Goal: Find specific page/section

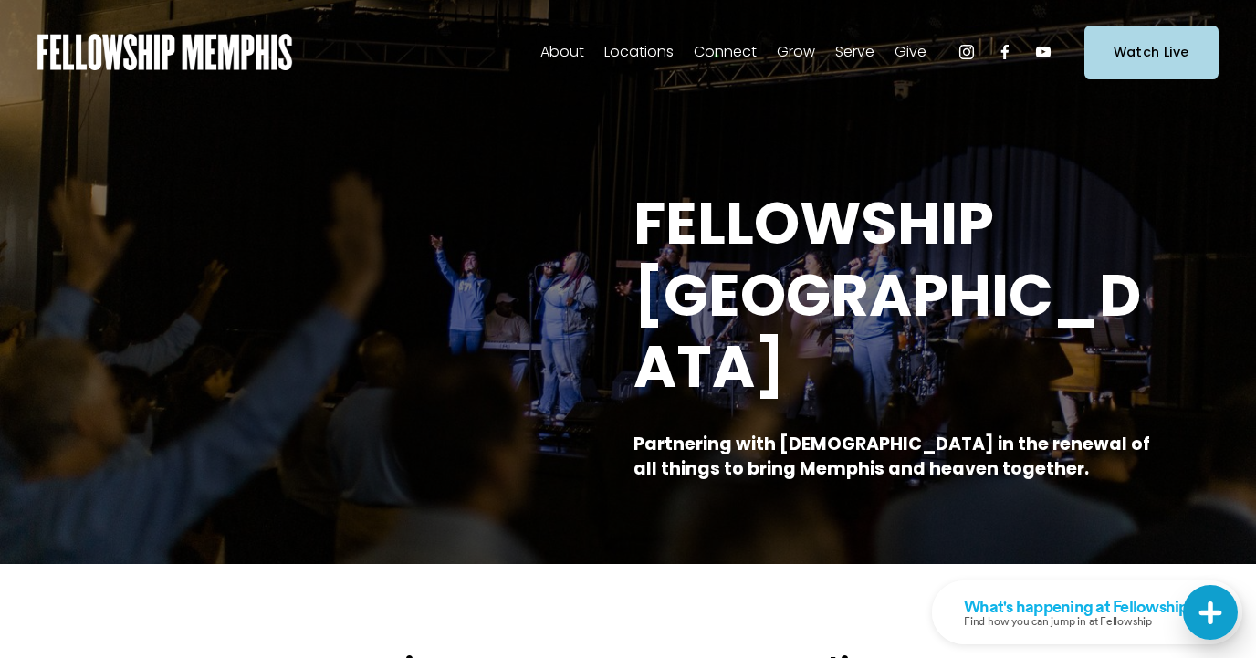
click at [0, 0] on span "Need Care?" at bounding box center [0, 0] width 0 height 0
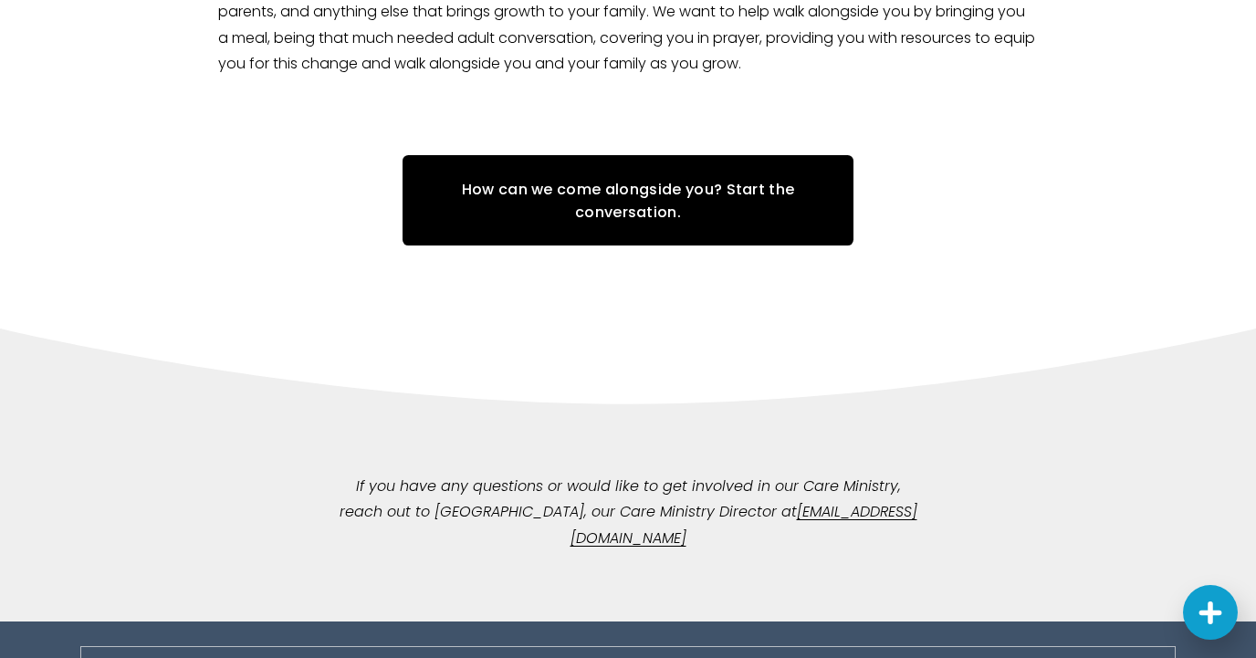
scroll to position [1538, 0]
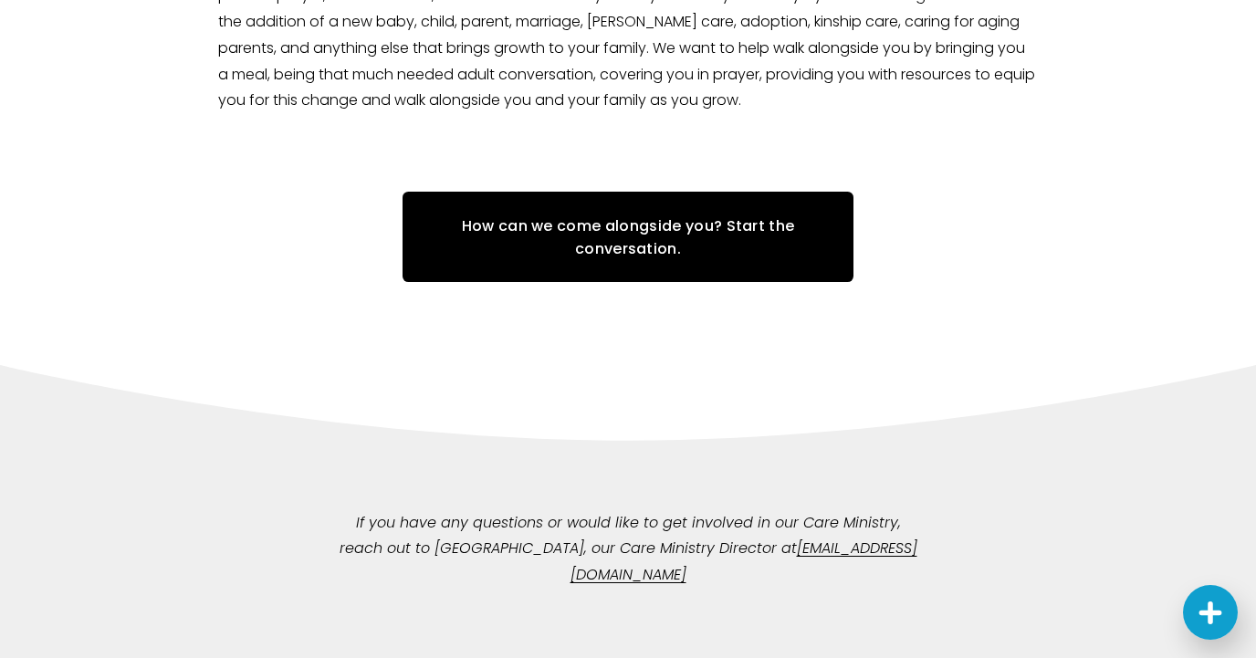
click at [572, 279] on link "How can we come alongside you? Start the conversation." at bounding box center [628, 237] width 451 height 90
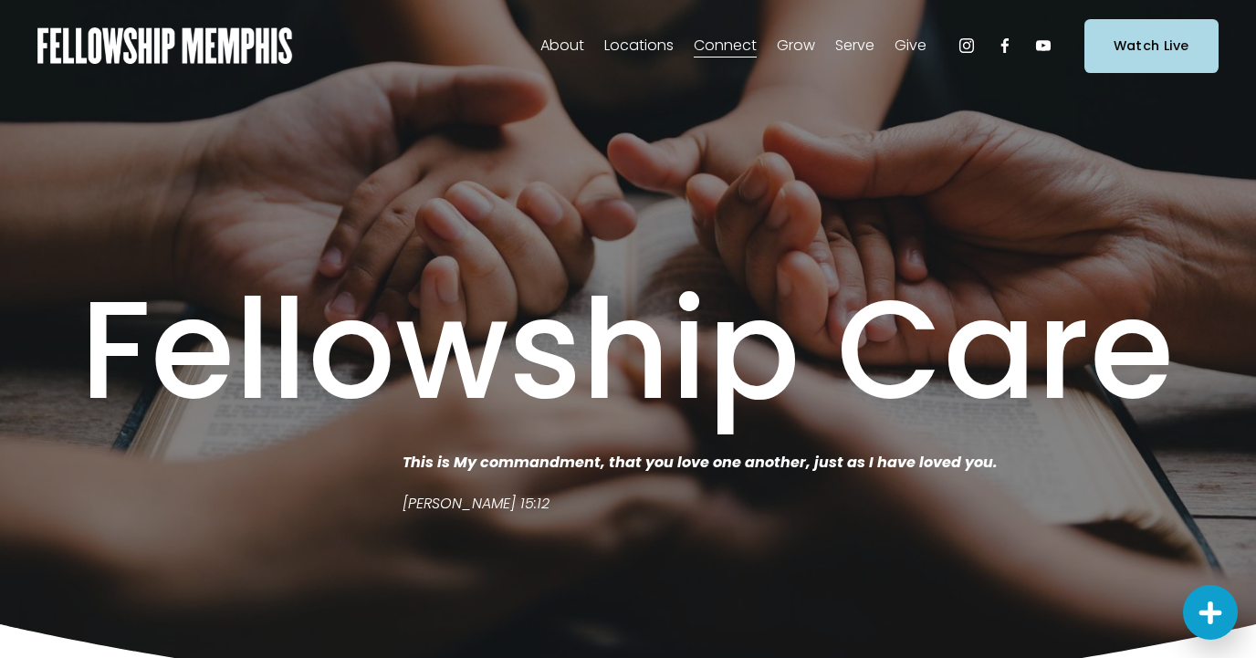
scroll to position [0, 0]
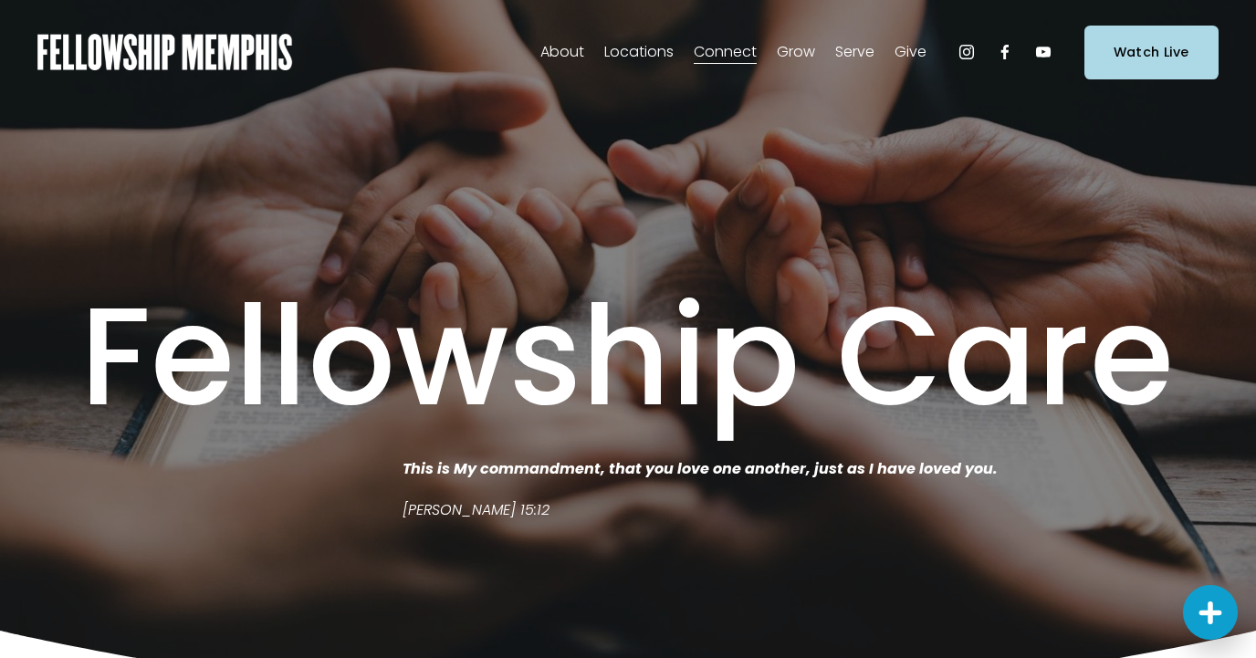
click at [0, 0] on span "Students" at bounding box center [0, 0] width 0 height 0
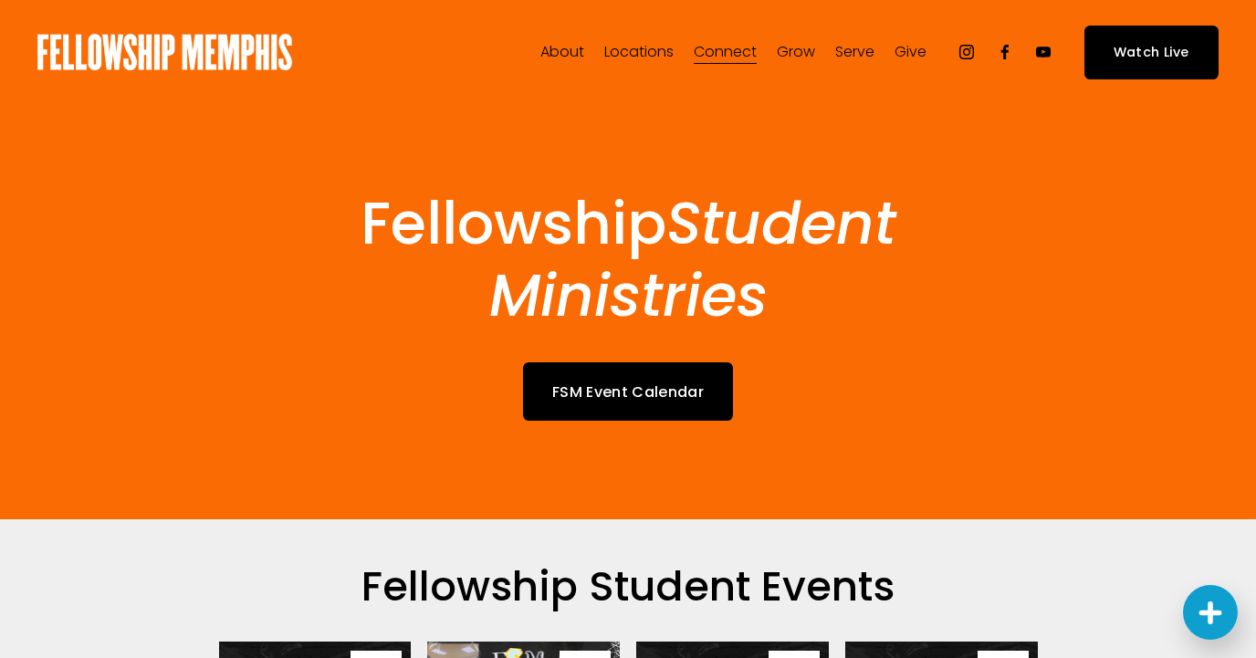
click at [661, 407] on link "FSM Event Calendar" at bounding box center [628, 391] width 210 height 58
click at [1005, 55] on use "Facebook" at bounding box center [1005, 52] width 7 height 15
